Goal: Task Accomplishment & Management: Complete application form

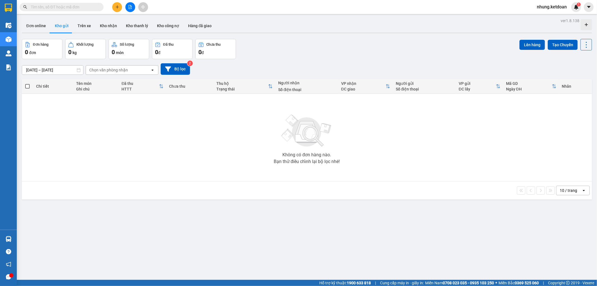
click at [116, 6] on icon "plus" at bounding box center [117, 7] width 4 height 4
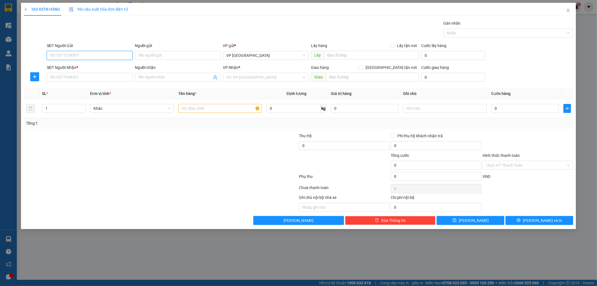
drag, startPoint x: 492, startPoint y: 34, endPoint x: 528, endPoint y: 38, distance: 36.1
click at [496, 34] on div at bounding box center [505, 33] width 121 height 7
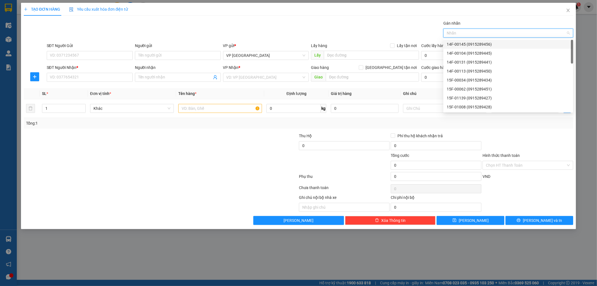
drag, startPoint x: 466, startPoint y: 44, endPoint x: 543, endPoint y: 44, distance: 77.5
click at [472, 46] on div "14F-00145 (0915289456)" at bounding box center [507, 44] width 123 height 6
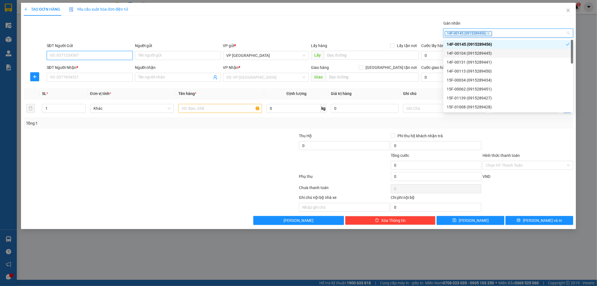
click at [88, 57] on input "SĐT Người Gửi" at bounding box center [90, 55] width 86 height 9
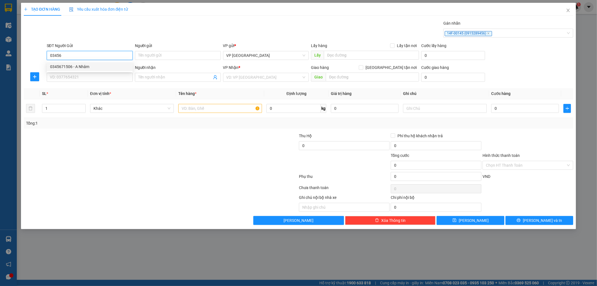
click at [75, 68] on div "0345671506 - A Nhâm" at bounding box center [89, 67] width 79 height 6
type input "0345671506"
type input "A Nhâm"
type input "0345671506"
click at [69, 78] on input "SĐT Người Nhận *" at bounding box center [90, 77] width 86 height 9
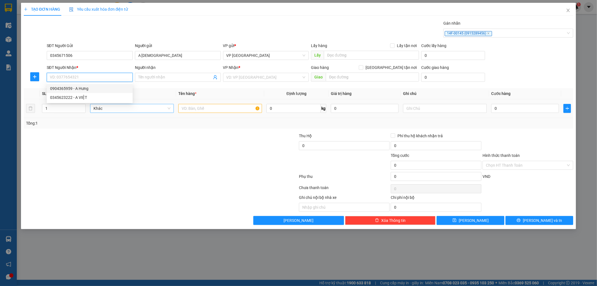
drag, startPoint x: 72, startPoint y: 88, endPoint x: 141, endPoint y: 111, distance: 73.0
click at [80, 90] on div "0904365959 - A Hưng" at bounding box center [89, 88] width 79 height 6
type input "0904365959"
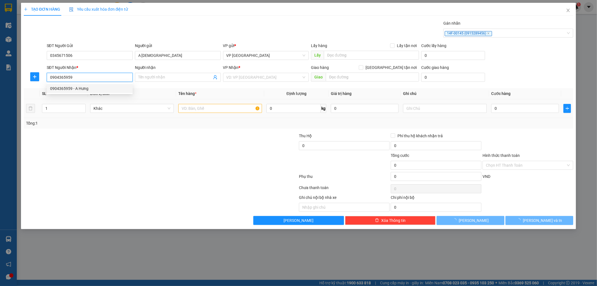
type input "A Hưng"
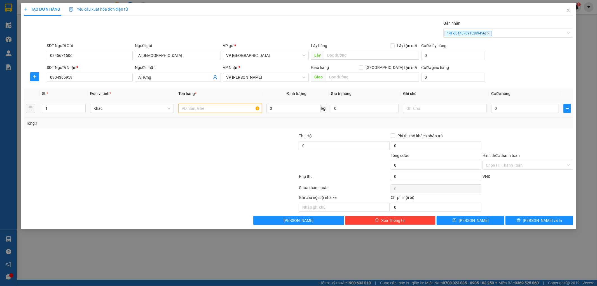
click at [203, 113] on input "text" at bounding box center [220, 108] width 84 height 9
type input "kiện"
click at [514, 105] on input "0" at bounding box center [525, 108] width 68 height 9
type input "5"
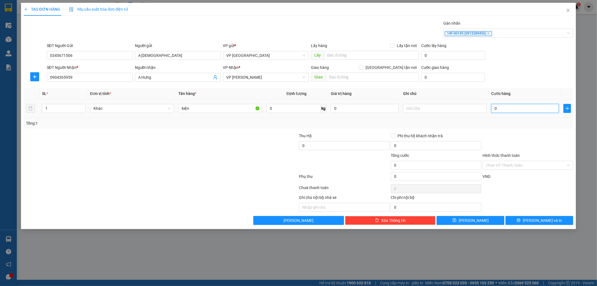
type input "5"
type input "50"
type input "500"
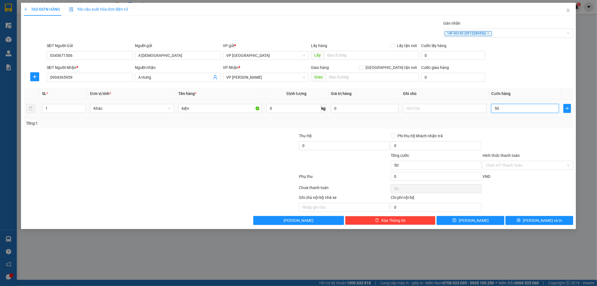
type input "500"
type input "5.000"
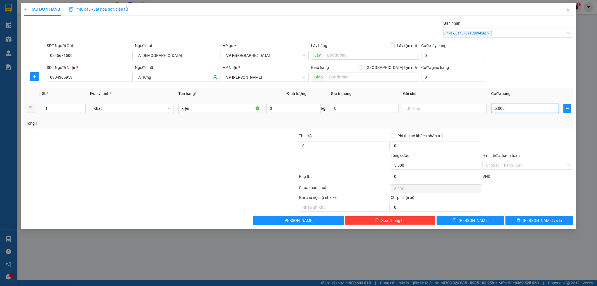
type input "50.000"
click at [520, 219] on icon "printer" at bounding box center [518, 220] width 4 height 4
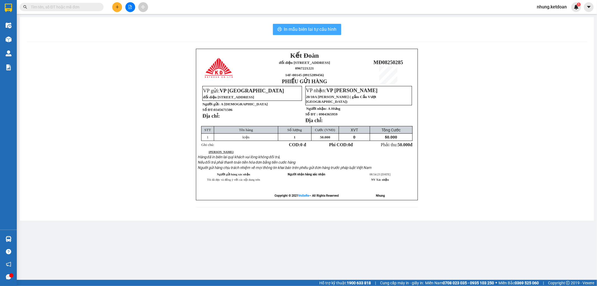
click at [312, 28] on span "In mẫu biên lai tự cấu hình" at bounding box center [310, 29] width 53 height 7
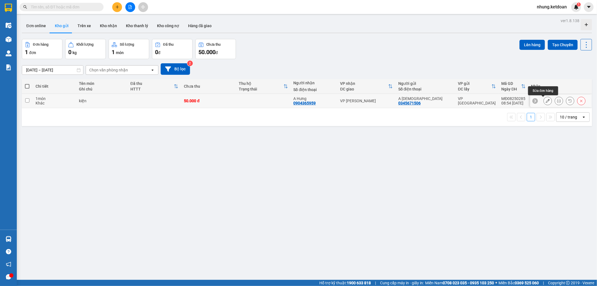
click at [546, 100] on icon at bounding box center [548, 101] width 4 height 4
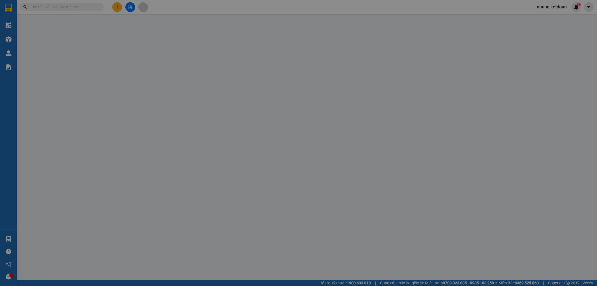
type input "0345671506"
type input "A Nhâm"
type input "0904365959"
type input "A Hưng"
type input "50.000"
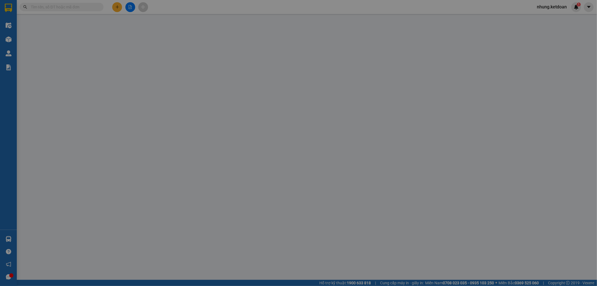
type input "50.000"
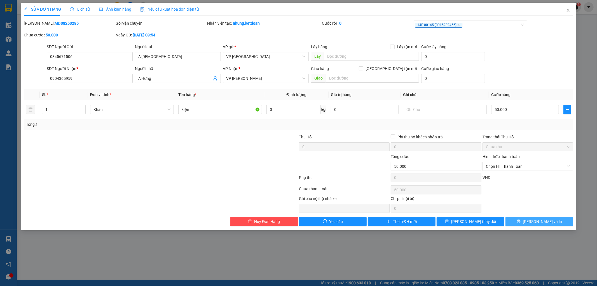
click at [536, 219] on span "Lưu và In" at bounding box center [542, 221] width 39 height 6
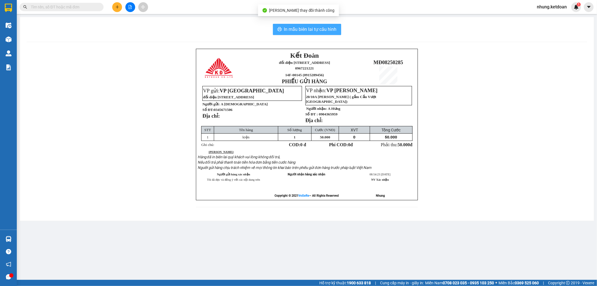
click at [319, 29] on span "In mẫu biên lai tự cấu hình" at bounding box center [310, 29] width 53 height 7
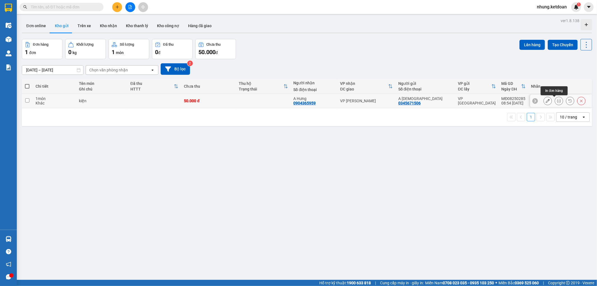
click at [555, 102] on button at bounding box center [559, 101] width 8 height 10
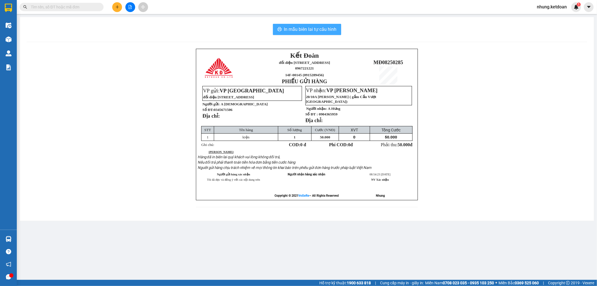
click at [296, 33] on button "In mẫu biên lai tự cấu hình" at bounding box center [307, 29] width 68 height 11
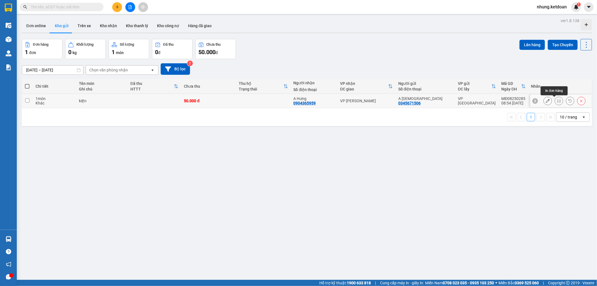
click at [555, 101] on button at bounding box center [559, 101] width 8 height 10
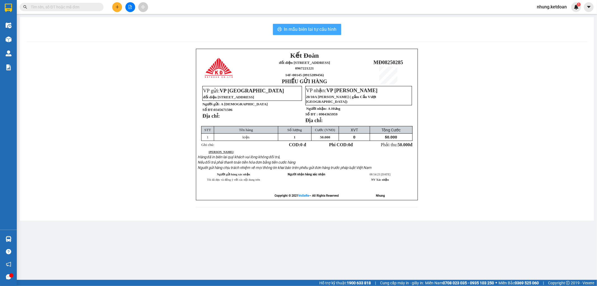
click at [315, 30] on span "In mẫu biên lai tự cấu hình" at bounding box center [310, 29] width 53 height 7
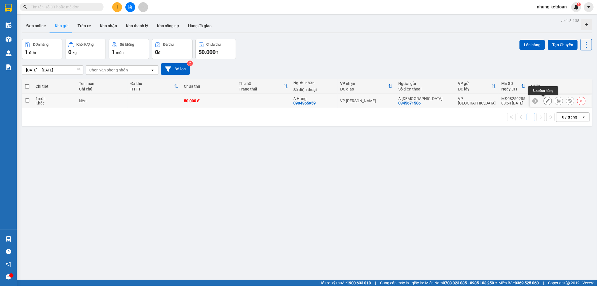
click at [557, 102] on icon at bounding box center [559, 101] width 4 height 4
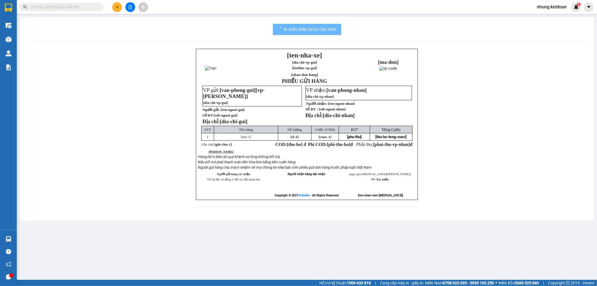
click at [553, 102] on div "[ten-nha-xe] [dia-chi-vp-gui] [hotline-vp-gui] [nhan-don-hang] PHIẾU GỬI HÀNG […" at bounding box center [307, 131] width 560 height 165
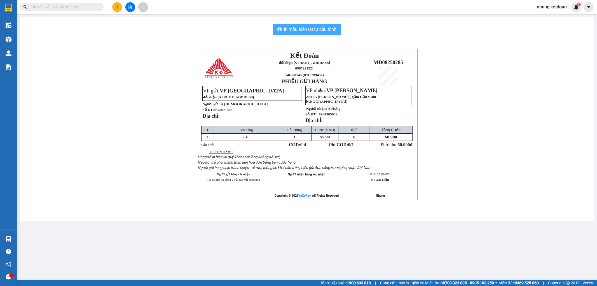
click at [311, 33] on button "In mẫu biên lai tự cấu hình" at bounding box center [307, 29] width 68 height 11
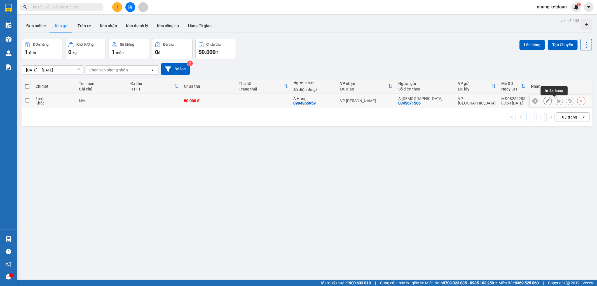
click at [557, 102] on icon at bounding box center [559, 101] width 4 height 4
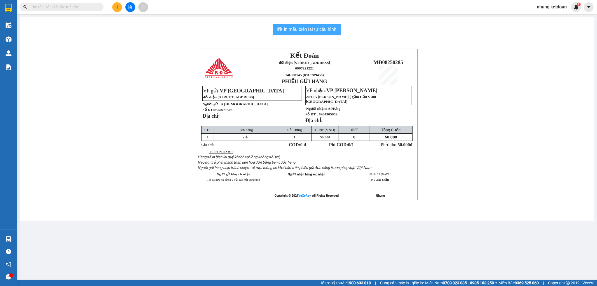
click at [320, 32] on span "In mẫu biên lai tự cấu hình" at bounding box center [310, 29] width 53 height 7
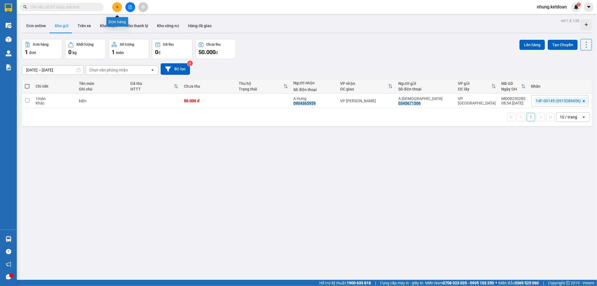
click at [117, 6] on icon "plus" at bounding box center [117, 7] width 4 height 4
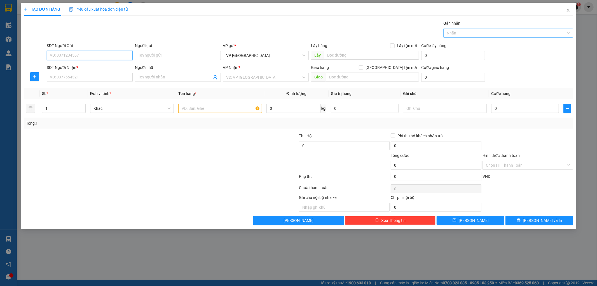
drag, startPoint x: 476, startPoint y: 30, endPoint x: 523, endPoint y: 36, distance: 48.0
click at [479, 30] on div at bounding box center [505, 33] width 121 height 7
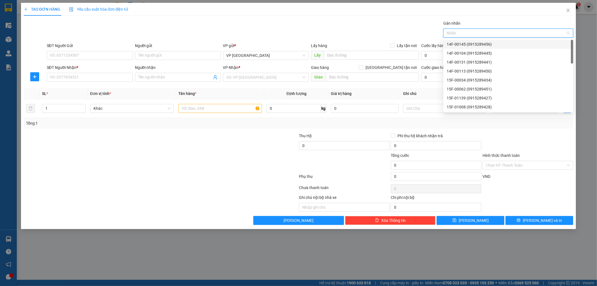
drag, startPoint x: 480, startPoint y: 45, endPoint x: 404, endPoint y: 58, distance: 76.7
click at [480, 45] on div "14F-00145 (0915289456)" at bounding box center [507, 44] width 123 height 6
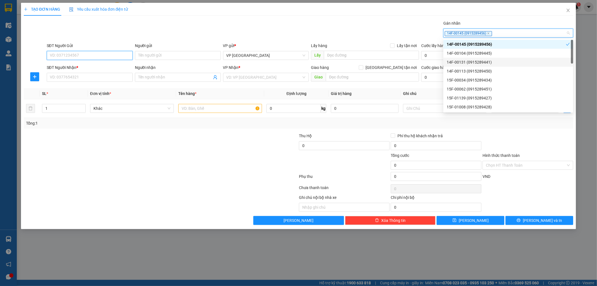
click at [91, 58] on input "SĐT Người Gửi" at bounding box center [90, 55] width 86 height 9
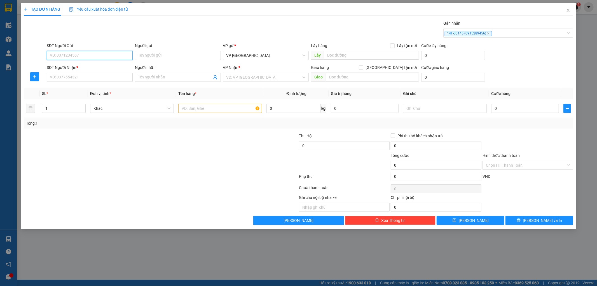
click at [67, 59] on input "SĐT Người Gửi" at bounding box center [90, 55] width 86 height 9
type input "0"
click at [568, 10] on icon "close" at bounding box center [568, 10] width 4 height 4
